Goal: Task Accomplishment & Management: Use online tool/utility

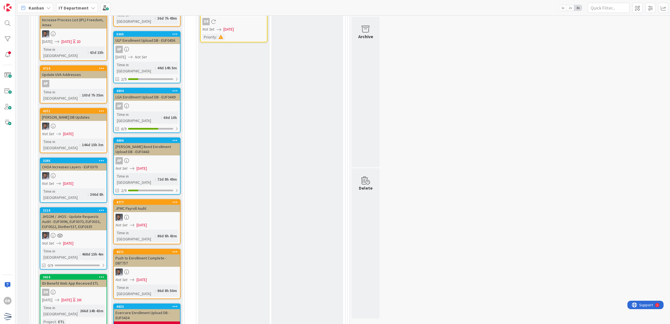
scroll to position [645, 0]
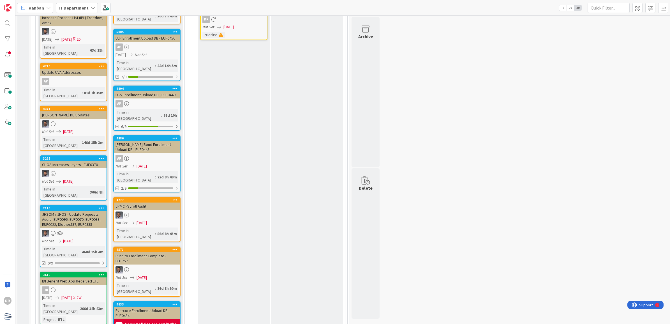
click at [100, 272] on icon at bounding box center [101, 274] width 5 height 4
click at [32, 298] on button "Delete" at bounding box center [35, 303] width 21 height 10
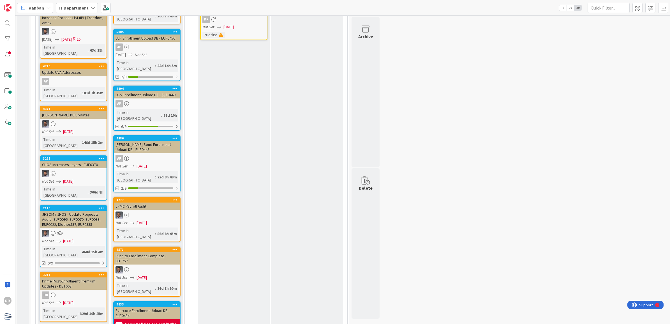
click at [84, 277] on div "Prime Post-Enrollment Premium Updates - DBT663" at bounding box center [73, 283] width 66 height 12
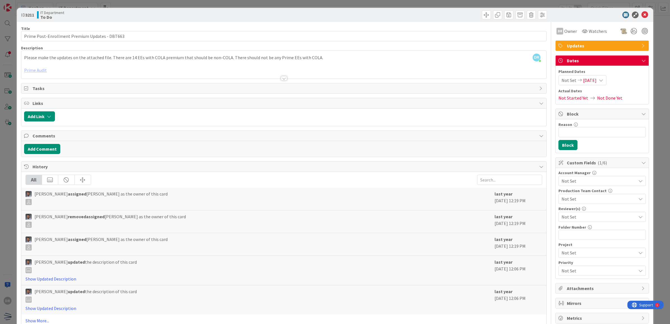
click at [6, 202] on div "ID 3211 IT Department To Do Title 46 / 128 Prime Post-Enrollment Premium Update…" at bounding box center [335, 162] width 670 height 324
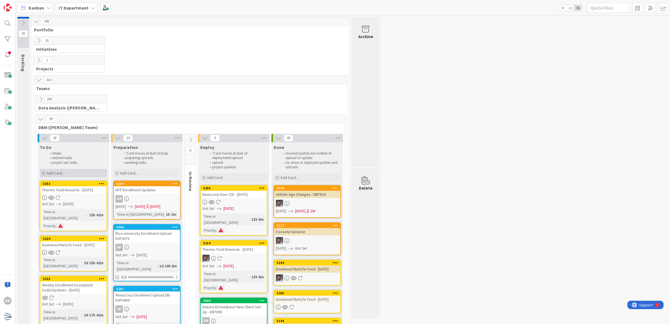
scroll to position [1, 0]
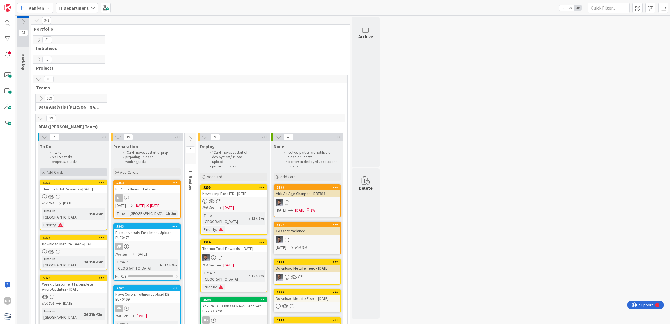
click at [69, 173] on div "Add Card..." at bounding box center [73, 172] width 67 height 8
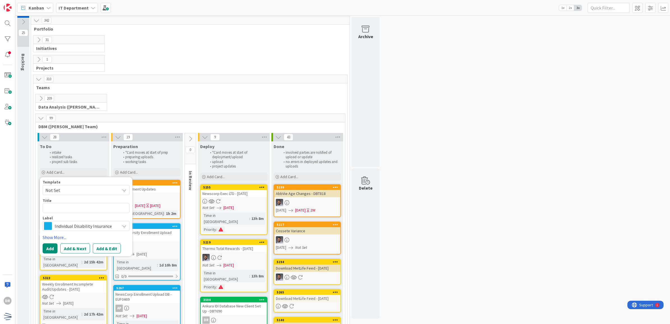
click at [73, 224] on span "Individual Disability Insurance" at bounding box center [86, 226] width 62 height 8
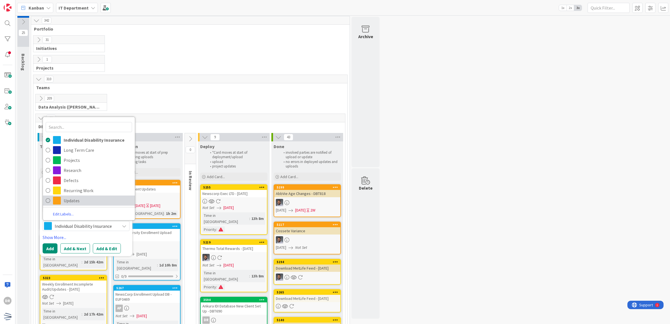
click at [68, 201] on span "Updates" at bounding box center [98, 200] width 68 height 8
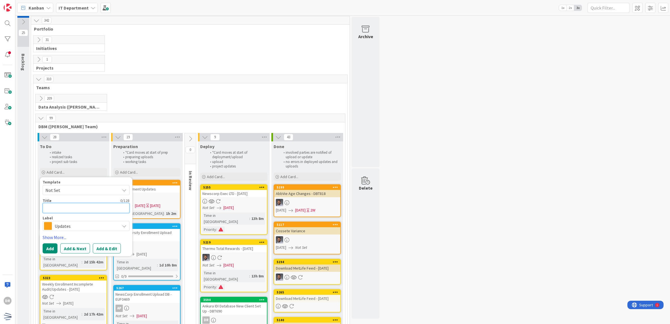
click at [58, 210] on textarea at bounding box center [86, 208] width 87 height 10
click at [80, 206] on textarea at bounding box center [86, 208] width 87 height 10
paste textarea "AMB Rider Updates"
type textarea "x"
type textarea "AMB Rider Updates"
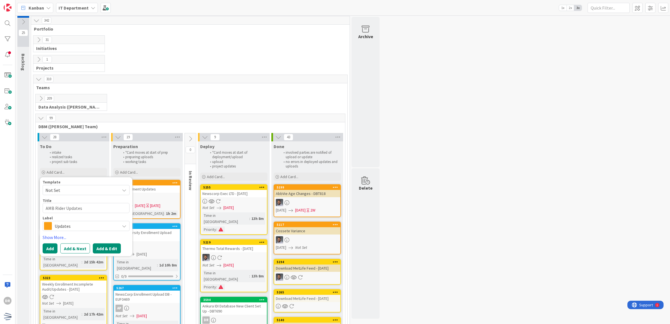
click at [110, 248] on button "Add & Edit" at bounding box center [107, 248] width 28 height 10
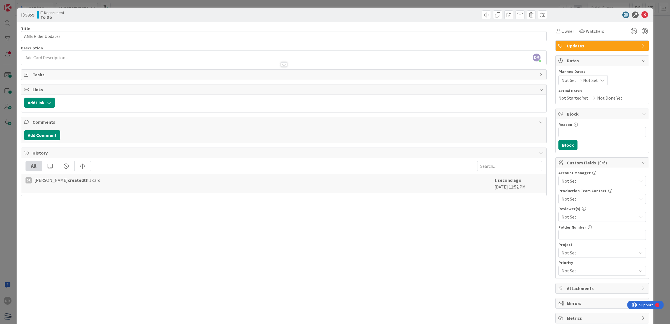
click at [99, 56] on div "DR David Rodriguez just joined" at bounding box center [283, 58] width 525 height 14
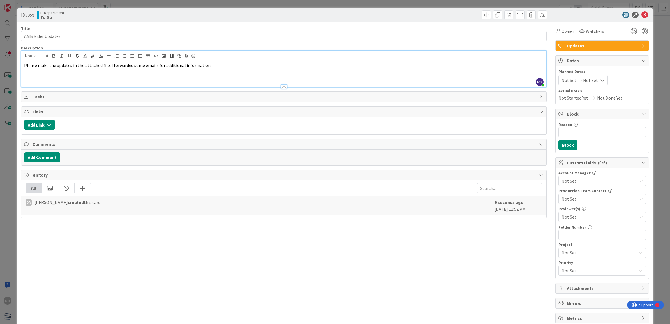
click at [177, 79] on p at bounding box center [284, 78] width 520 height 6
click at [557, 27] on div "Owner" at bounding box center [565, 31] width 20 height 10
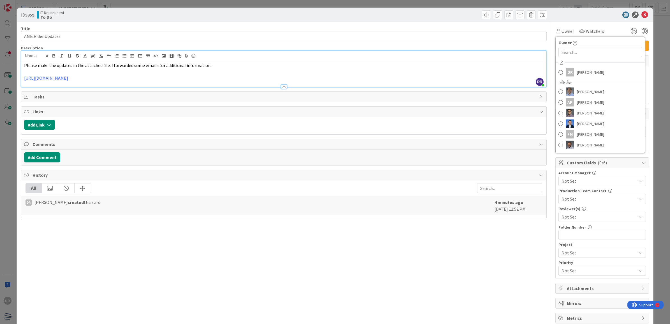
click at [577, 75] on span "David Rodriguez" at bounding box center [590, 72] width 27 height 8
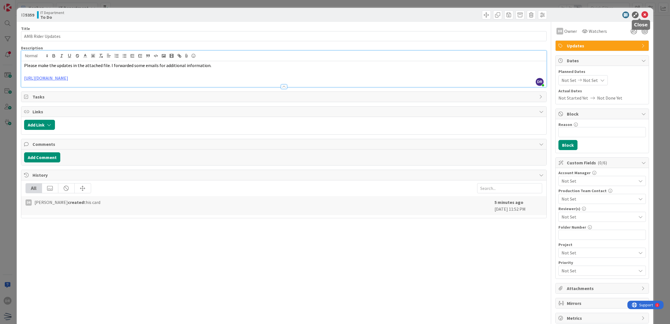
click at [641, 15] on icon at bounding box center [644, 14] width 7 height 7
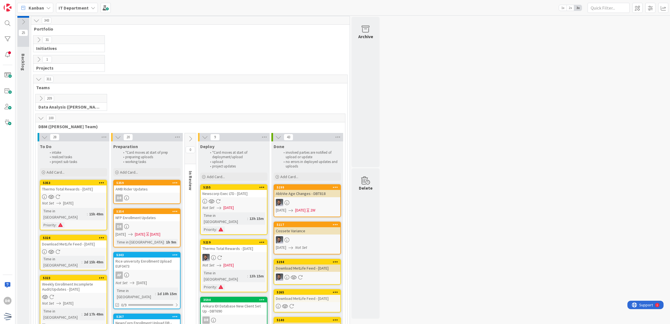
click at [139, 181] on div "5359" at bounding box center [148, 183] width 64 height 4
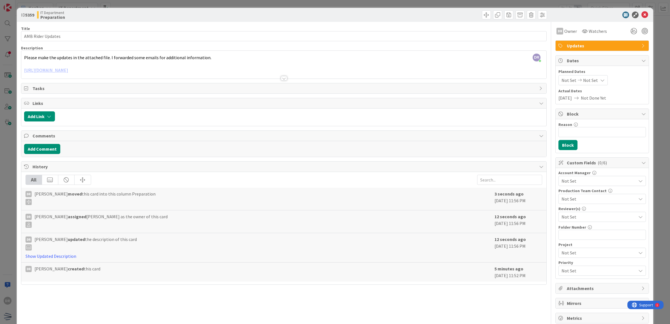
click at [587, 82] on span "Not Set" at bounding box center [590, 80] width 15 height 7
click at [564, 202] on icon at bounding box center [567, 200] width 6 height 7
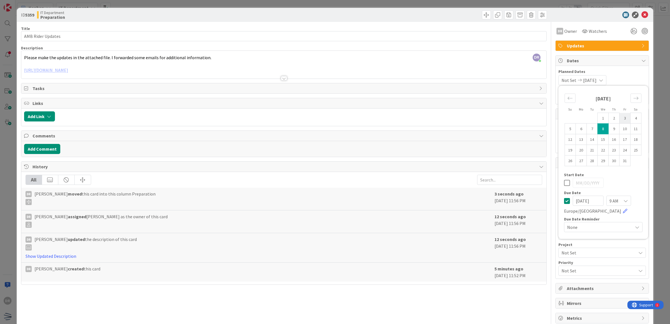
type input "10/09/2025"
click at [622, 140] on td "17" at bounding box center [624, 139] width 11 height 11
type input "10/17/2025"
click at [619, 142] on td "17" at bounding box center [624, 139] width 11 height 11
type input "10/17/2025"
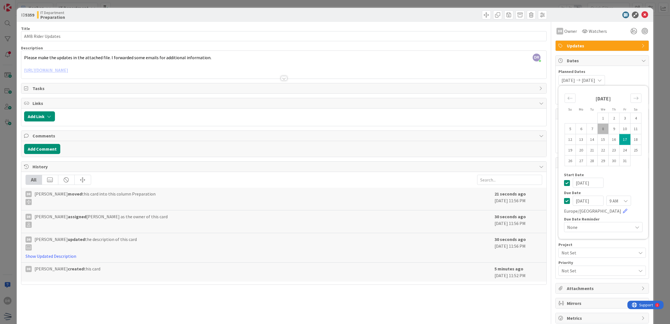
click at [564, 183] on icon at bounding box center [567, 182] width 6 height 7
click at [634, 82] on div "Not Set 10/17/2025 Su Mo Tu We Th Fr Sa September 2025 1 2 3 4 5 6 7 8 9 10 11 …" at bounding box center [601, 80] width 87 height 10
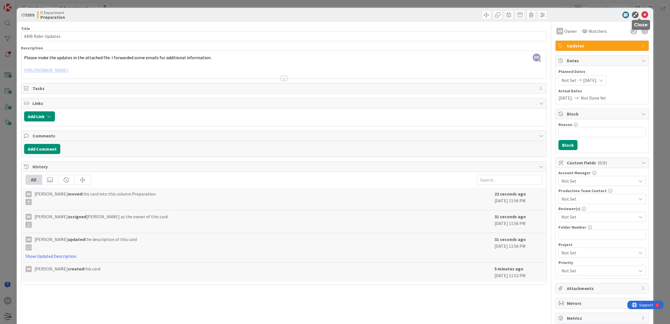
click at [641, 17] on icon at bounding box center [644, 14] width 7 height 7
